Goal: Task Accomplishment & Management: Complete application form

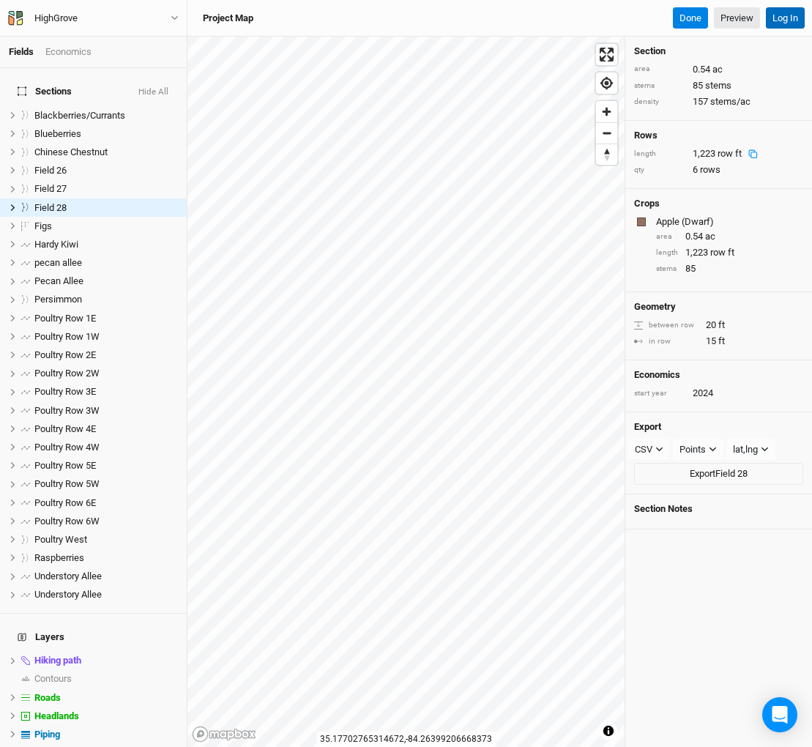
click at [791, 17] on button "Log In" at bounding box center [785, 18] width 39 height 22
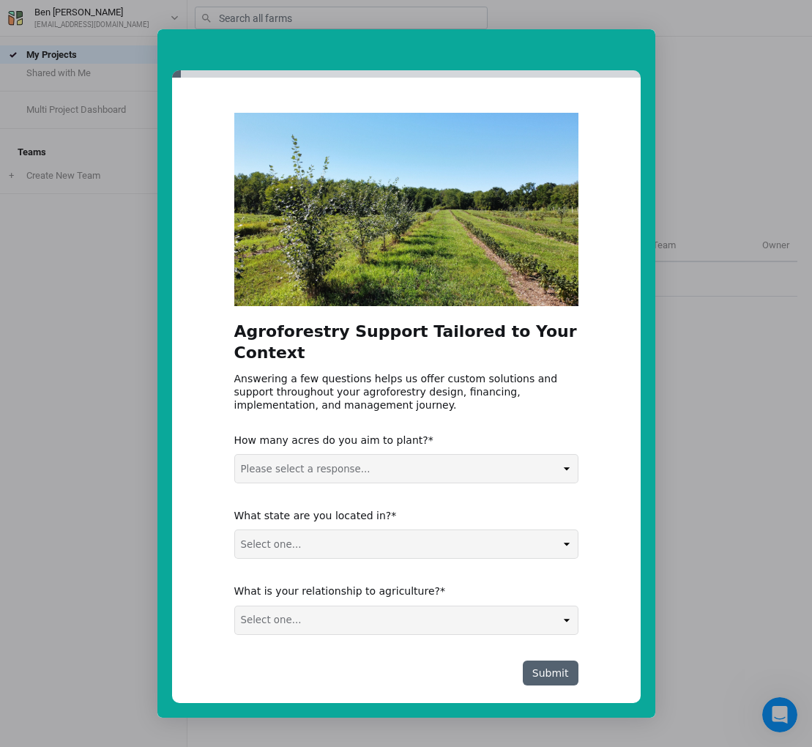
click at [522, 455] on select "Please select a response... 0-5 acres 5-50 acres 50-100 acres 100+ acres" at bounding box center [406, 469] width 343 height 28
select select "5-50 acres"
click at [235, 455] on select "Please select a response... 0-5 acres 5-50 acres 50-100 acres 100+ acres" at bounding box center [406, 469] width 343 height 28
click at [472, 530] on select "Select one... Non-US AL AK AZ AR CA CO CT DE FL GA HI ID IL IN IA KS KY LA ME M…" at bounding box center [406, 544] width 343 height 28
select select "NC"
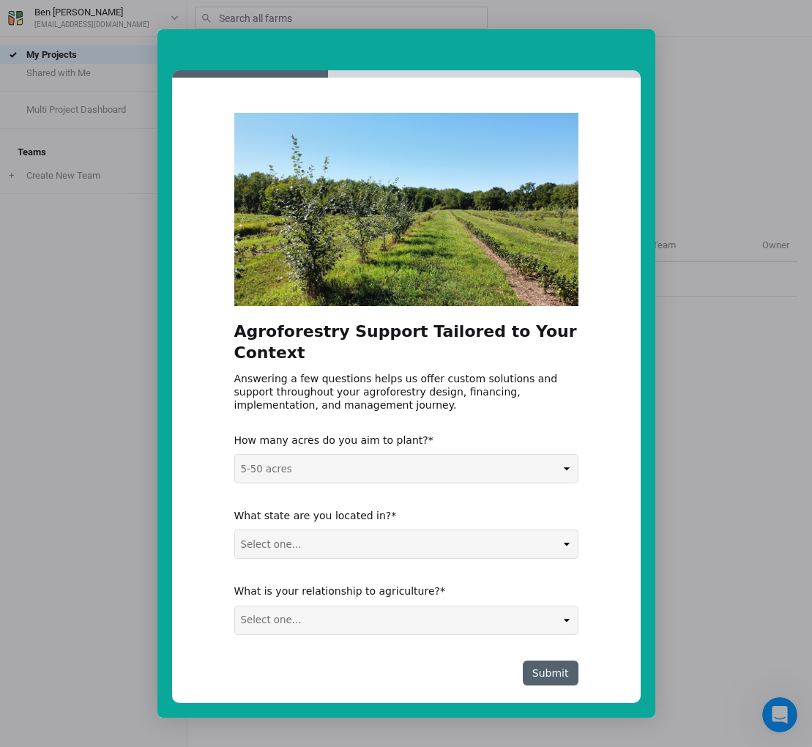
click at [235, 530] on select "Select one... Non-US AL AK AZ AR CA CO CT DE FL GA HI ID IL IN IA KS KY LA ME M…" at bounding box center [406, 544] width 343 height 28
click at [400, 609] on select "Select one... Agribusiness / Co-op Farmer / Landowner Agri-Food Supply Chain Fo…" at bounding box center [406, 621] width 343 height 28
select select "Farmer / Landowner"
click at [235, 607] on select "Select one... Agribusiness / Co-op Farmer / Landowner Agri-Food Supply Chain Fo…" at bounding box center [406, 621] width 343 height 28
click at [549, 661] on button "Submit" at bounding box center [551, 673] width 56 height 25
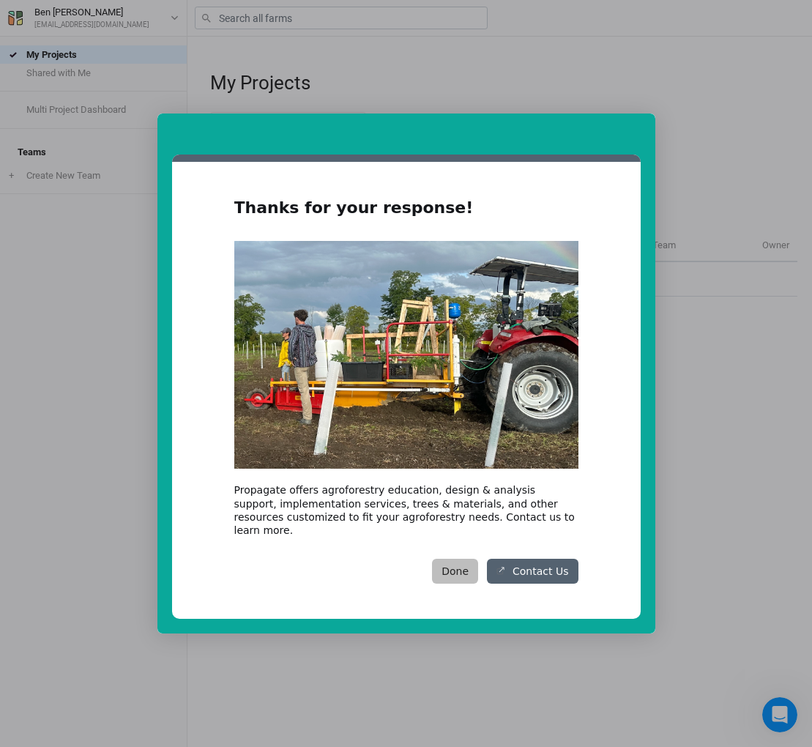
click at [463, 567] on button "Done" at bounding box center [455, 571] width 46 height 25
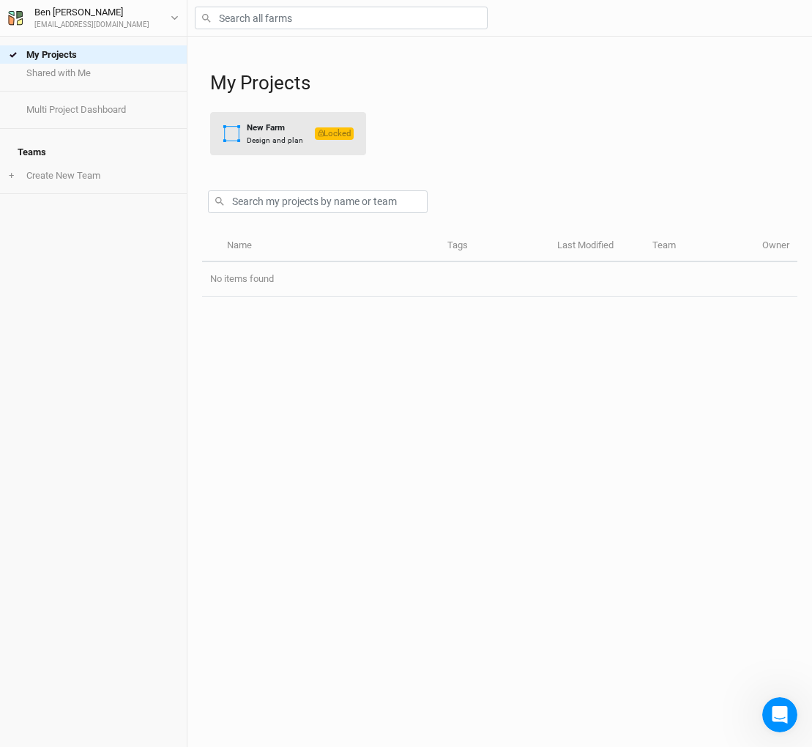
click at [268, 132] on div "New Farm" at bounding box center [275, 128] width 56 height 12
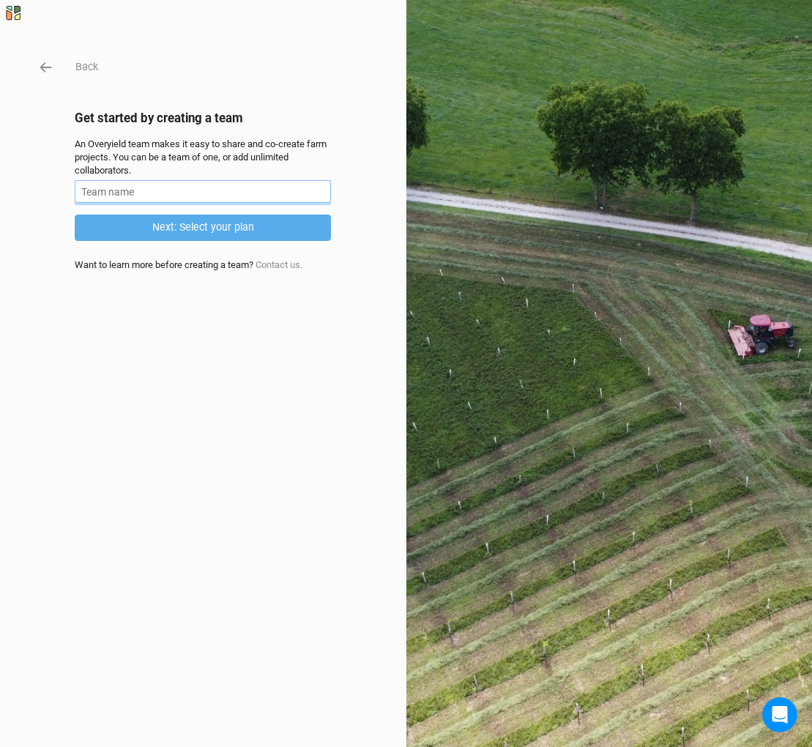
click at [237, 196] on input "text" at bounding box center [203, 191] width 256 height 23
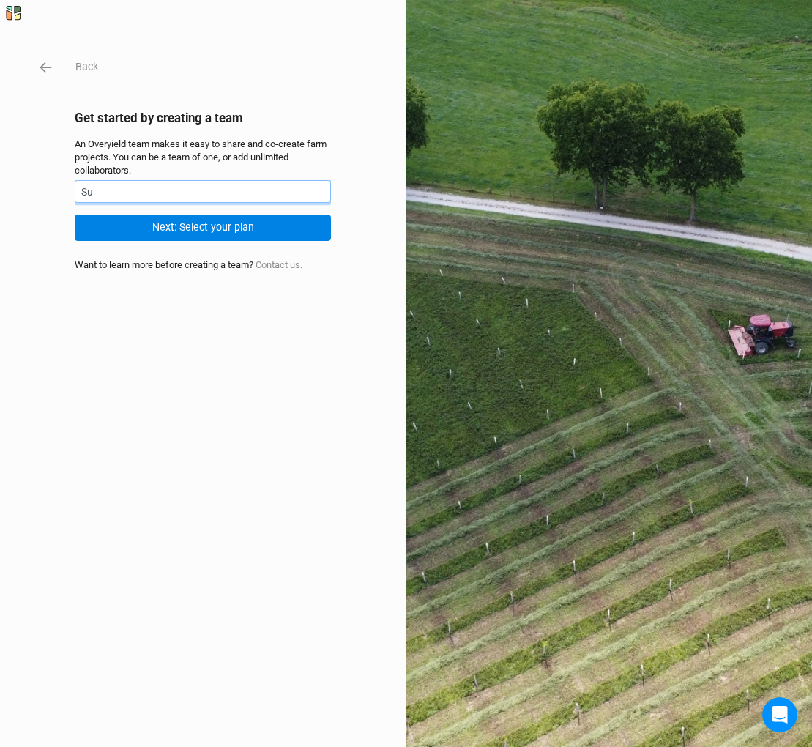
type input "S"
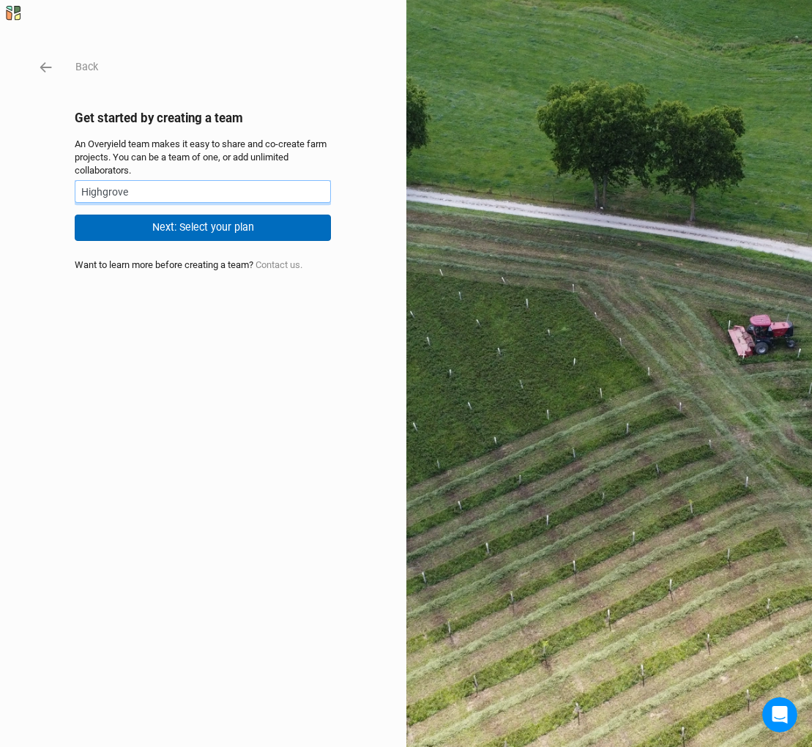
type input "Highgrove"
click at [274, 229] on button "Next: Select your plan" at bounding box center [203, 228] width 256 height 26
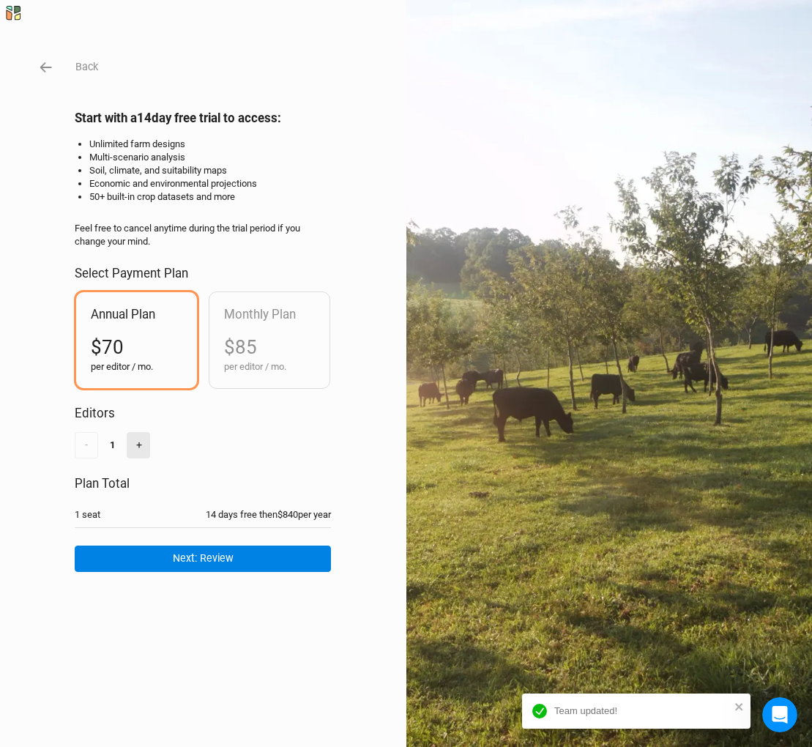
click at [144, 451] on button "+" at bounding box center [138, 445] width 23 height 26
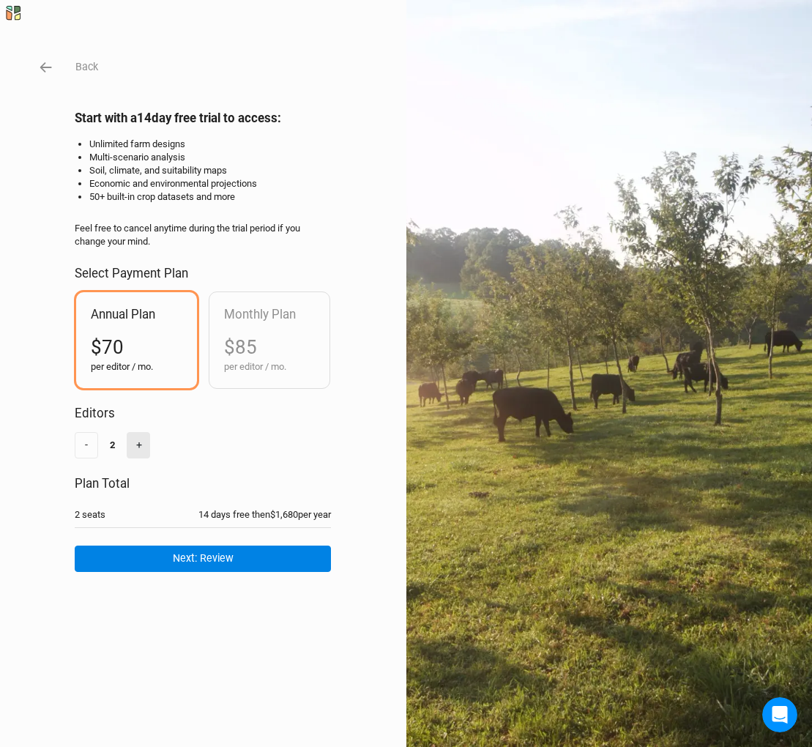
click at [144, 451] on button "+" at bounding box center [138, 445] width 23 height 26
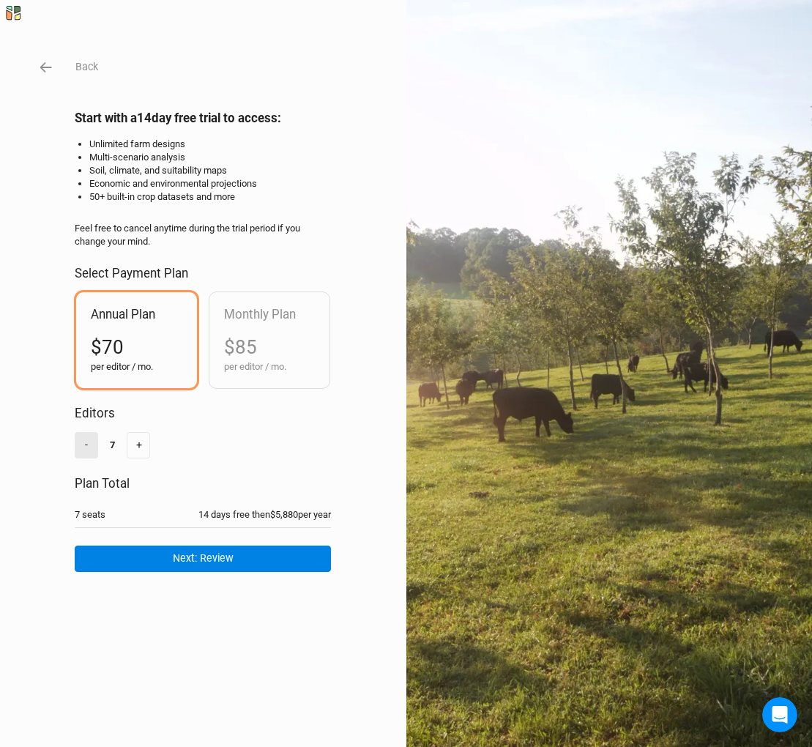
click at [90, 446] on button "-" at bounding box center [86, 445] width 23 height 26
click at [90, 447] on button "-" at bounding box center [86, 445] width 23 height 26
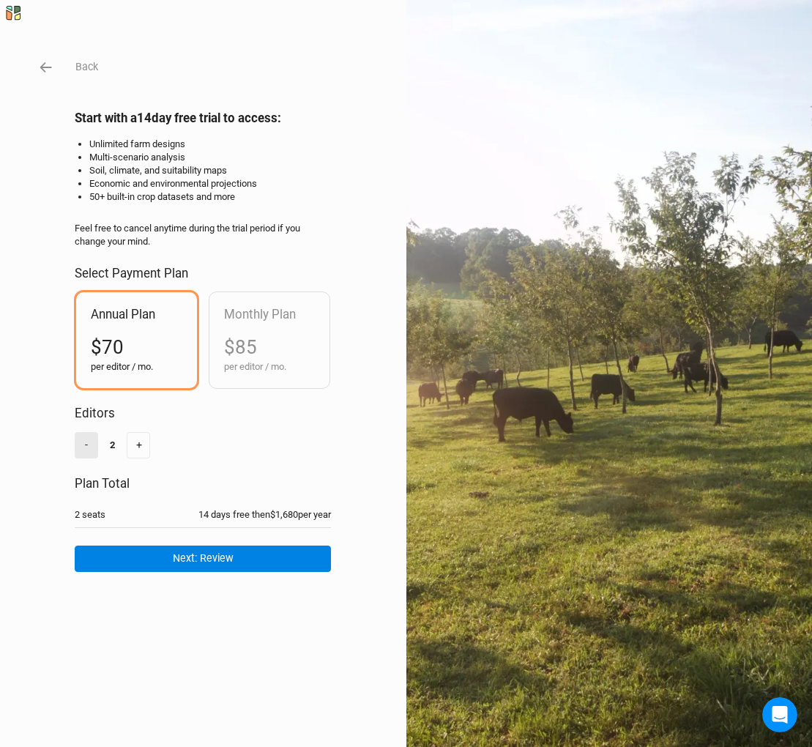
click at [90, 447] on button "-" at bounding box center [86, 445] width 23 height 26
click at [258, 442] on div "- 1 +" at bounding box center [203, 445] width 256 height 26
click at [45, 64] on icon "button" at bounding box center [46, 67] width 12 height 10
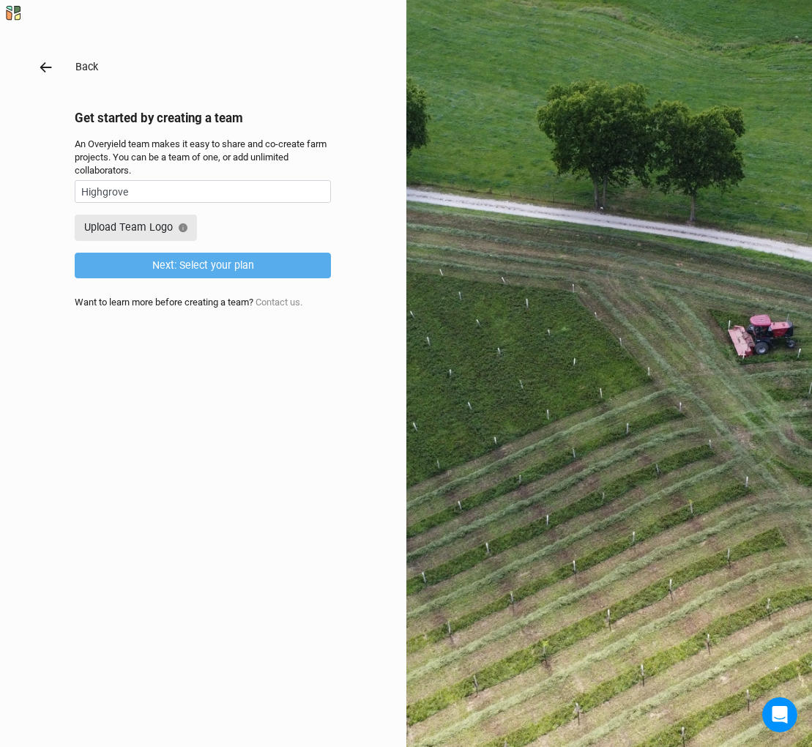
click at [51, 70] on icon "button" at bounding box center [46, 67] width 16 height 16
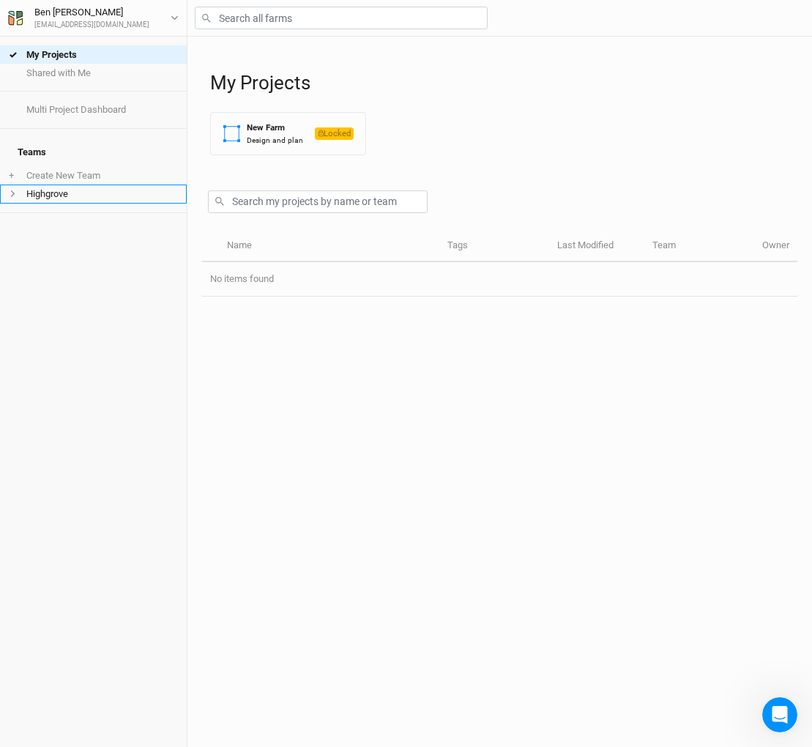
click at [20, 189] on li "Highgrove" at bounding box center [93, 194] width 187 height 18
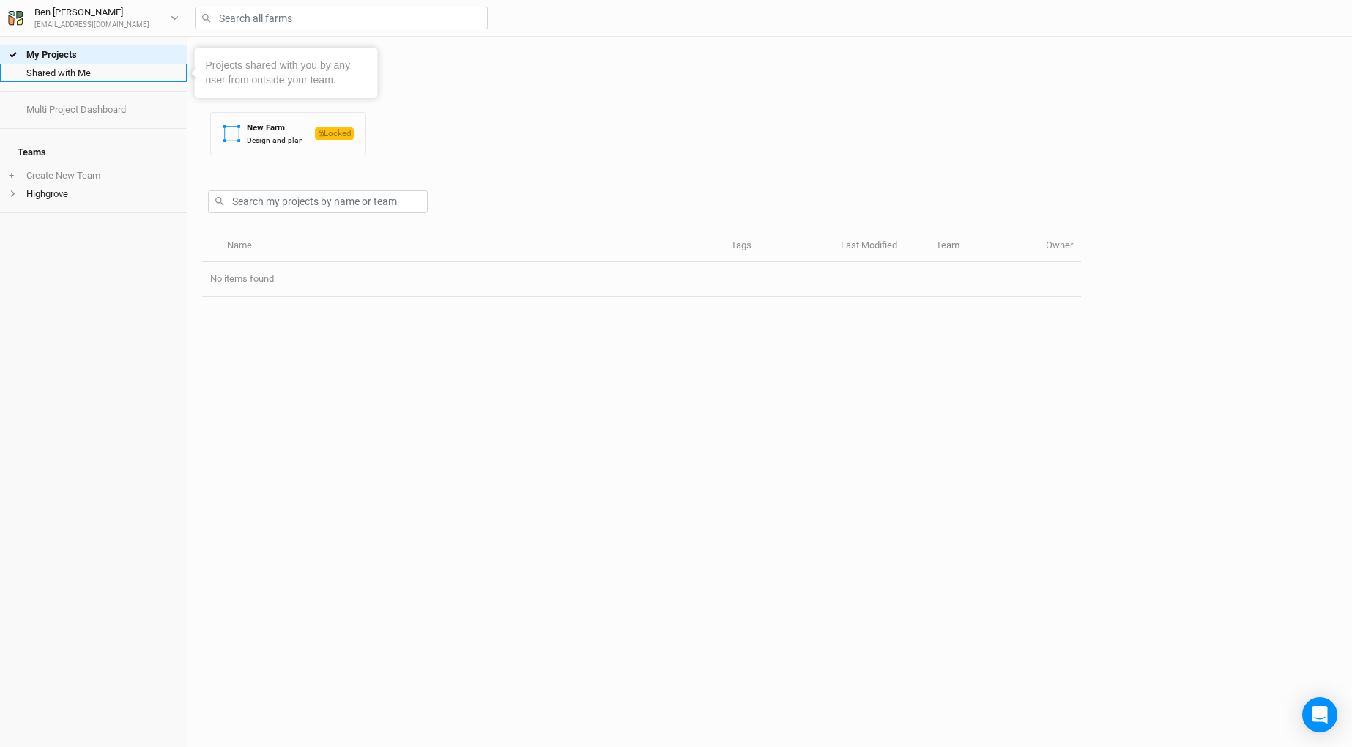
click at [75, 72] on link "Shared with Me" at bounding box center [93, 73] width 187 height 18
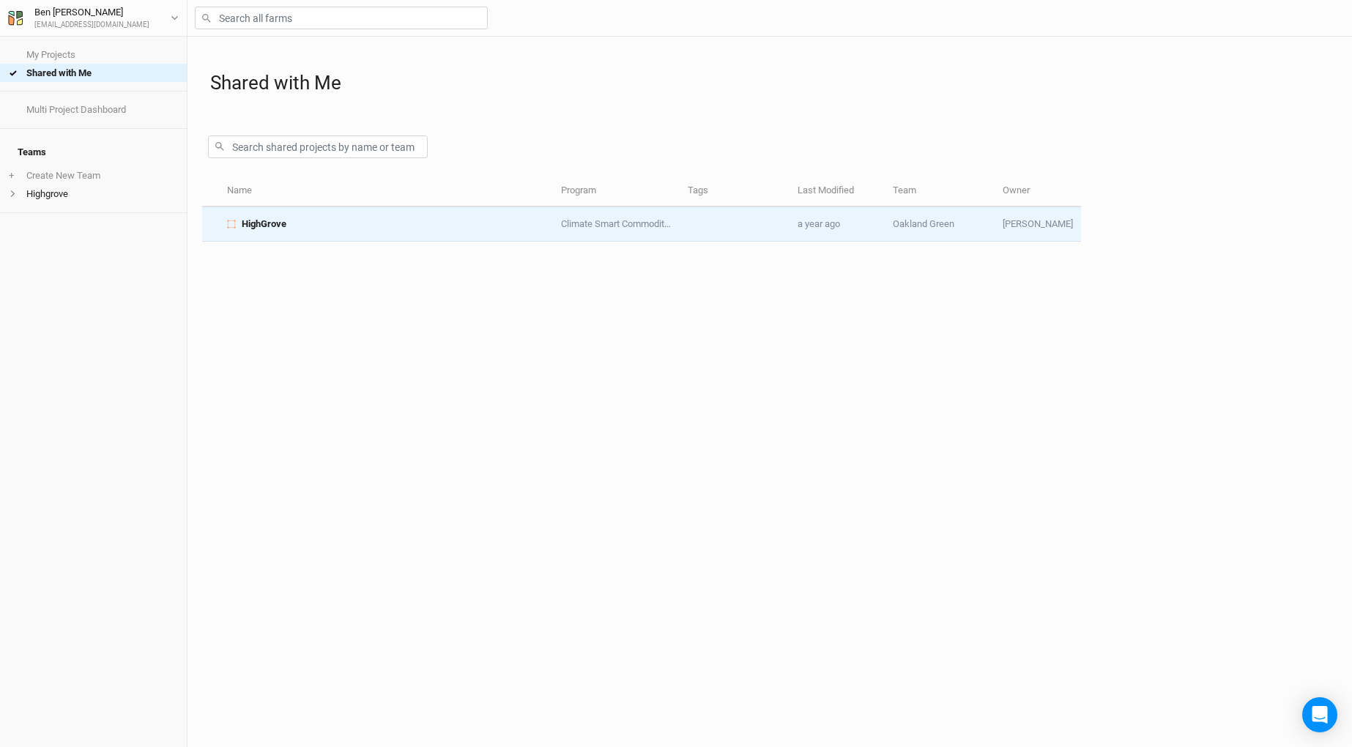
click at [302, 227] on div "HighGrove" at bounding box center [386, 224] width 319 height 13
